Goal: Task Accomplishment & Management: Manage account settings

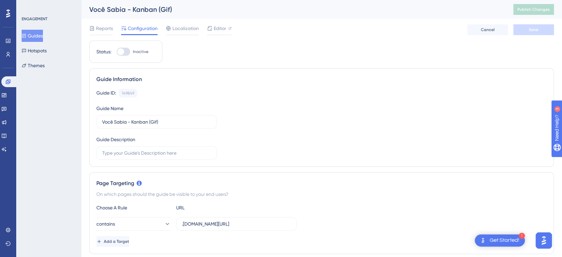
click at [37, 34] on button "Guides" at bounding box center [32, 36] width 21 height 12
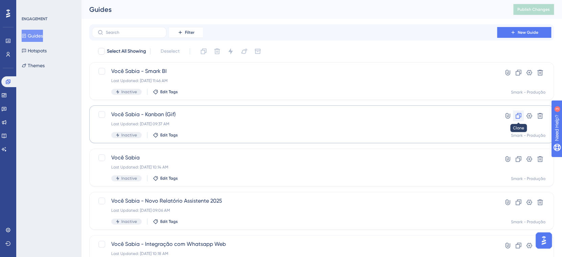
click at [519, 119] on icon at bounding box center [519, 116] width 6 height 6
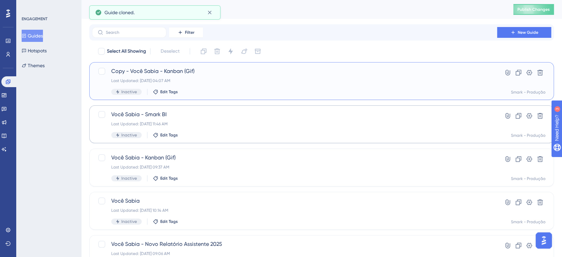
click at [157, 72] on span "Copy - Você Sabia - Kanban (Gif)" at bounding box center [294, 71] width 367 height 8
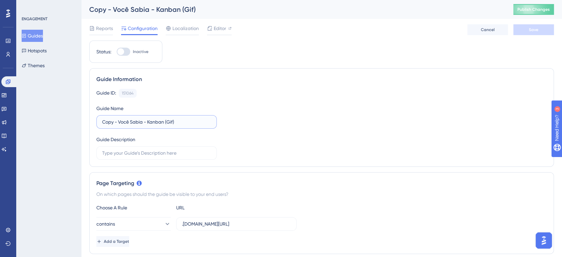
drag, startPoint x: 118, startPoint y: 121, endPoint x: 195, endPoint y: 117, distance: 76.5
click at [119, 121] on input "Copy - Você Sabia - Kanban (Gif)" at bounding box center [156, 121] width 109 height 7
type input "Você Sabia - Treinamento Semanal (Gif)"
click at [282, 118] on div "Guide ID: 151064 Copy Guide Name Você Sabia - Treinamento Semanal (Gif) Guide D…" at bounding box center [321, 124] width 450 height 71
click at [529, 29] on span "Save" at bounding box center [533, 29] width 9 height 5
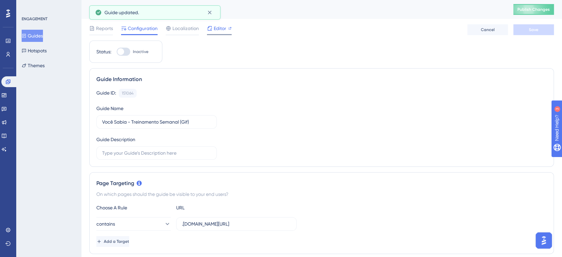
click at [223, 29] on span "Editor" at bounding box center [220, 28] width 13 height 8
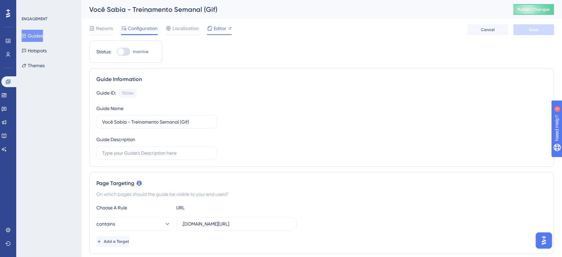
click at [219, 31] on span "Editor" at bounding box center [220, 28] width 13 height 8
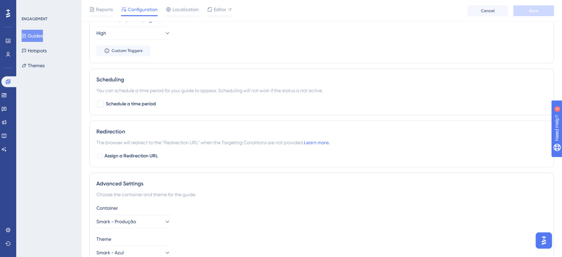
scroll to position [486, 0]
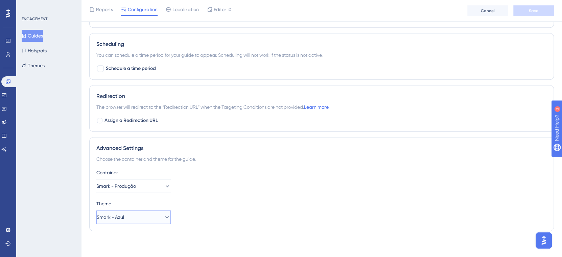
click at [164, 216] on icon at bounding box center [167, 217] width 7 height 7
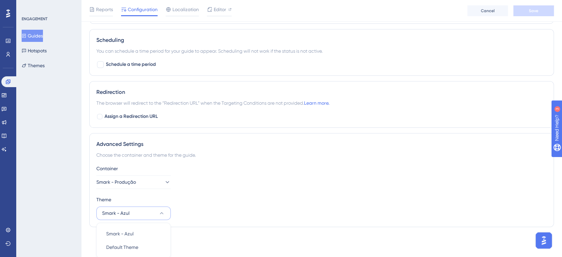
click at [231, 215] on div "Theme Smark - Azul Smark - Azul Smark - Azul Default Theme Default Theme" at bounding box center [321, 208] width 450 height 24
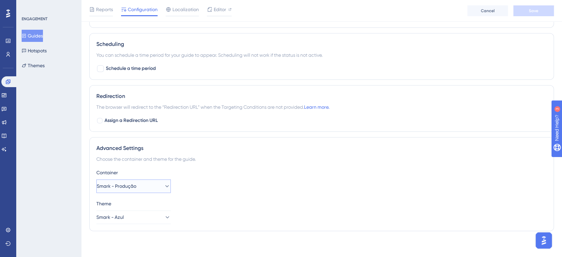
click at [159, 189] on button "Smark - Produção" at bounding box center [133, 187] width 74 height 14
drag, startPoint x: 208, startPoint y: 197, endPoint x: 203, endPoint y: 202, distance: 7.2
click at [208, 197] on div "Container Smark - Produção Smark - Trial Smark - Trial Smark - Produção Smark -…" at bounding box center [321, 196] width 450 height 55
click at [165, 216] on icon at bounding box center [167, 217] width 4 height 2
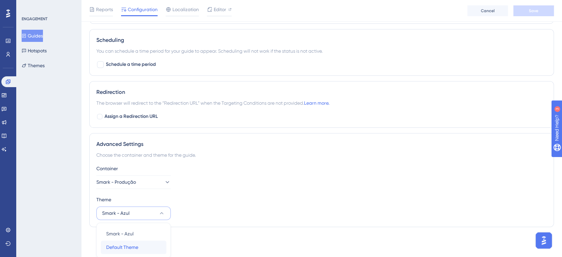
click at [144, 246] on div "Default Theme Default Theme" at bounding box center [133, 248] width 55 height 14
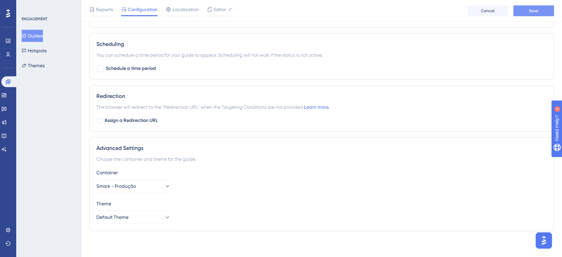
click at [531, 12] on span "Save" at bounding box center [533, 10] width 9 height 5
